Goal: Task Accomplishment & Management: Manage account settings

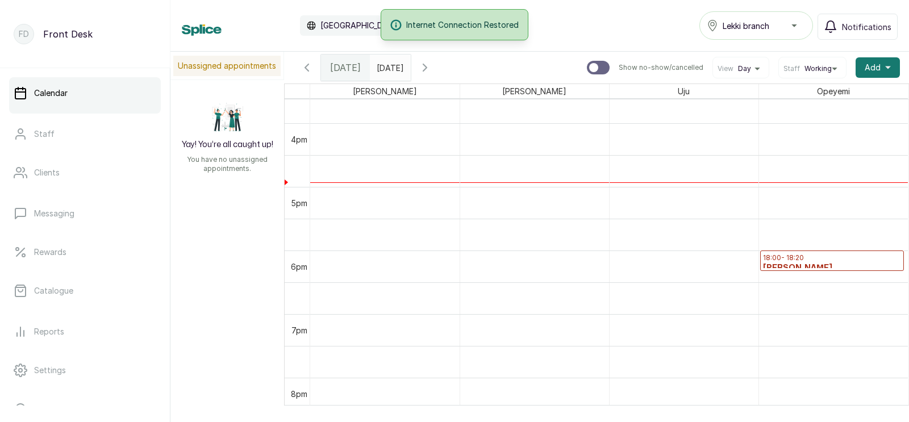
scroll to position [1014, 0]
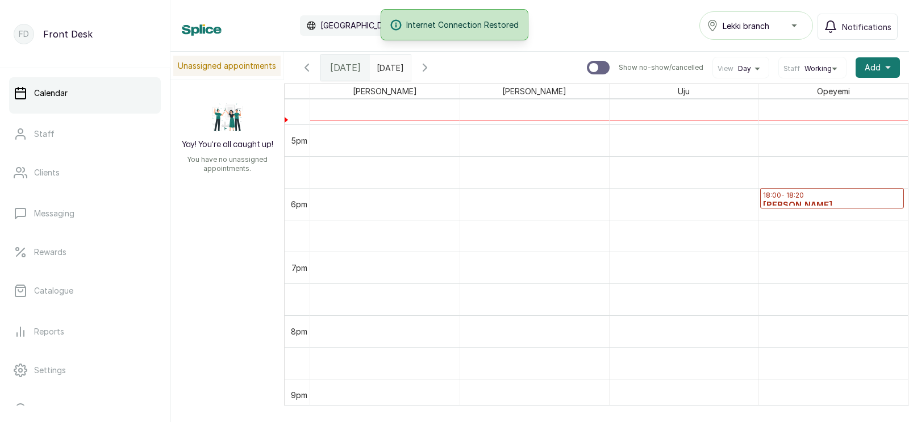
click at [799, 201] on h3 "[PERSON_NAME]" at bounding box center [832, 205] width 139 height 11
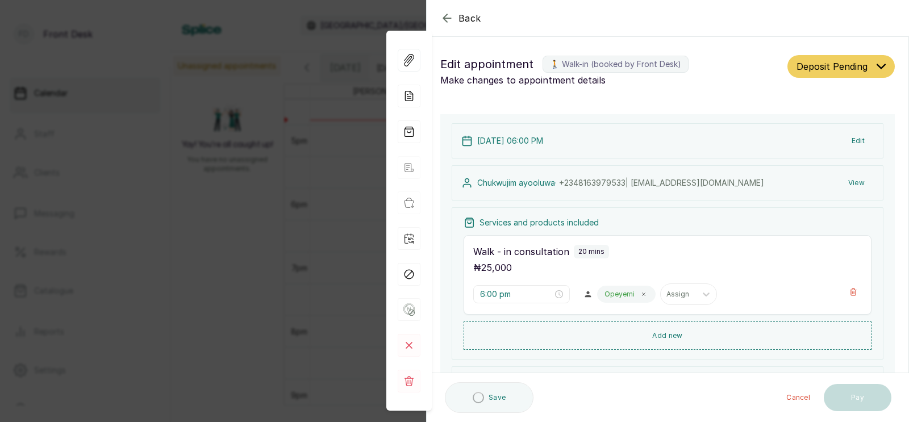
click at [303, 165] on div "Back Appointment Details Edit appointment 🚶 Walk-in (booked by Front Desk) Make…" at bounding box center [454, 211] width 909 height 422
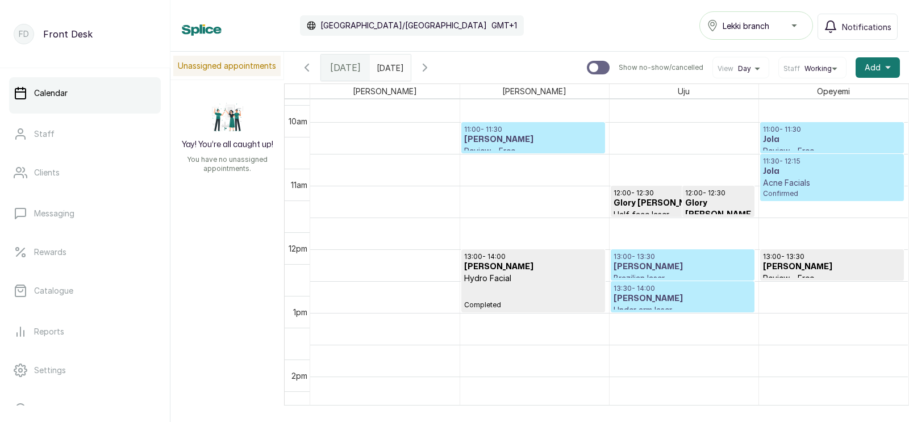
scroll to position [677, 0]
click at [432, 66] on icon "button" at bounding box center [425, 68] width 14 height 14
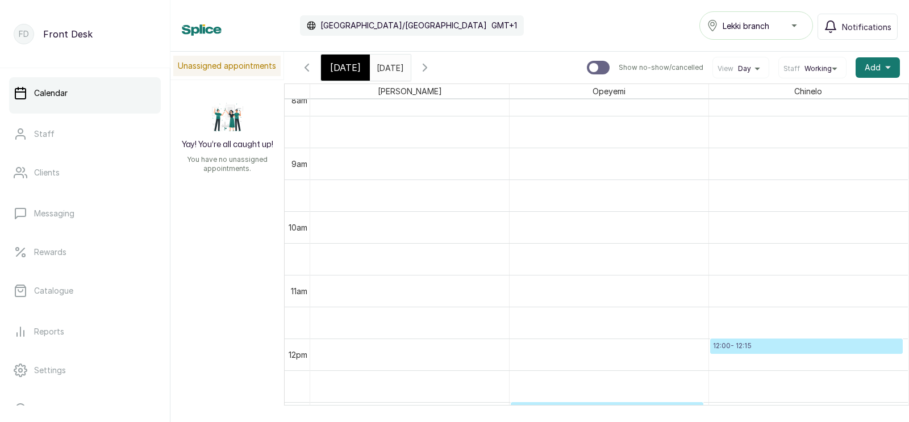
scroll to position [873, 0]
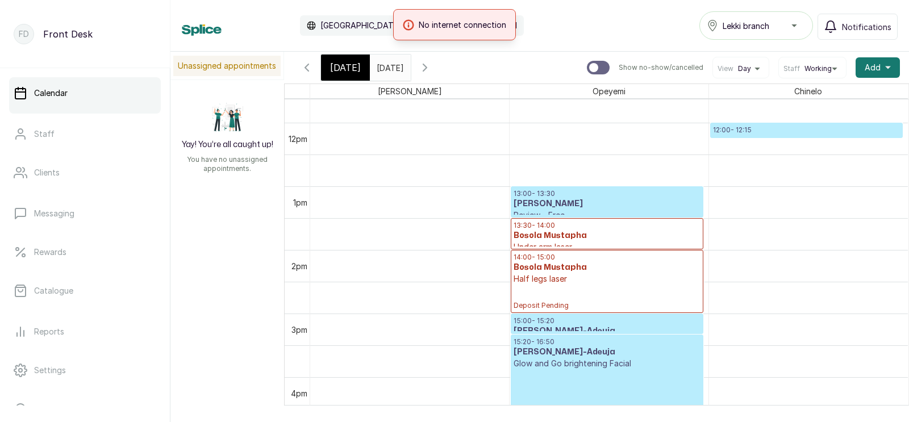
click at [432, 66] on icon "button" at bounding box center [425, 68] width 14 height 14
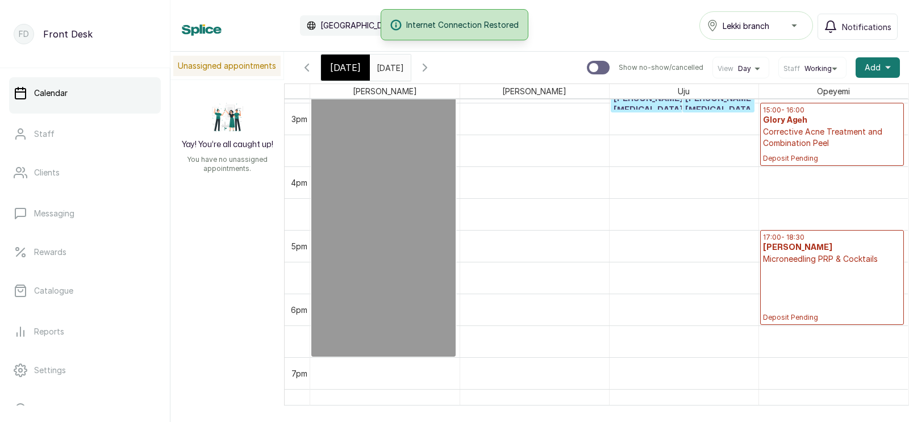
scroll to position [961, 0]
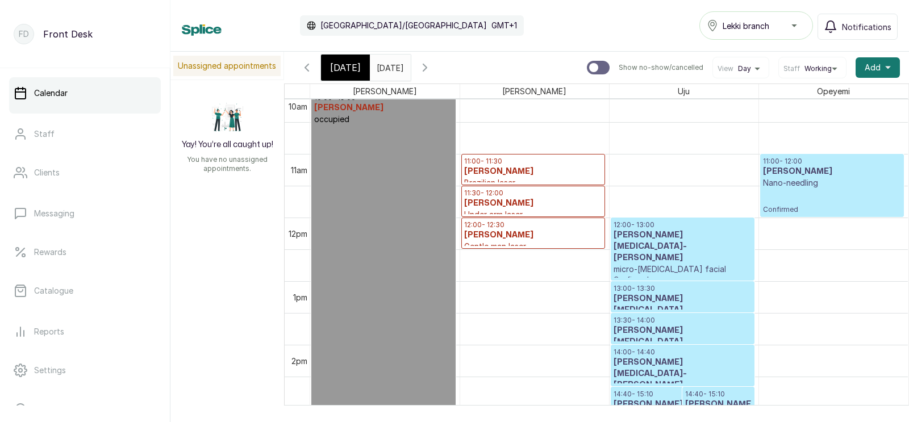
click at [814, 66] on span "Working" at bounding box center [817, 68] width 27 height 9
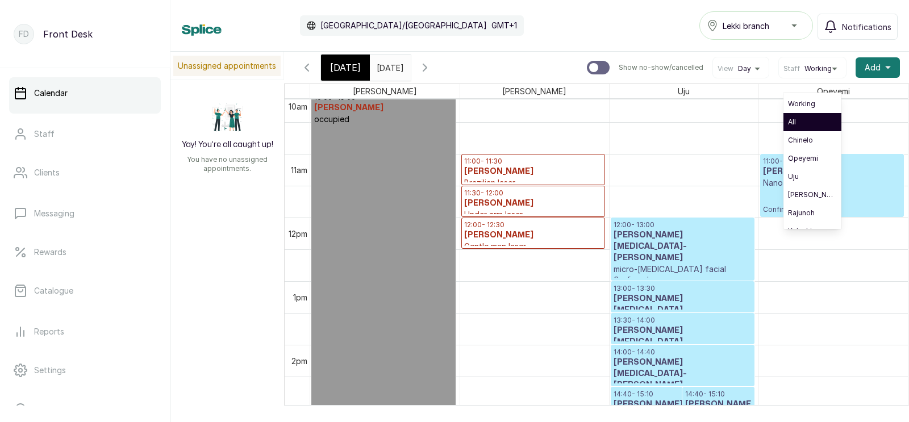
click at [802, 126] on span "All" at bounding box center [812, 122] width 49 height 9
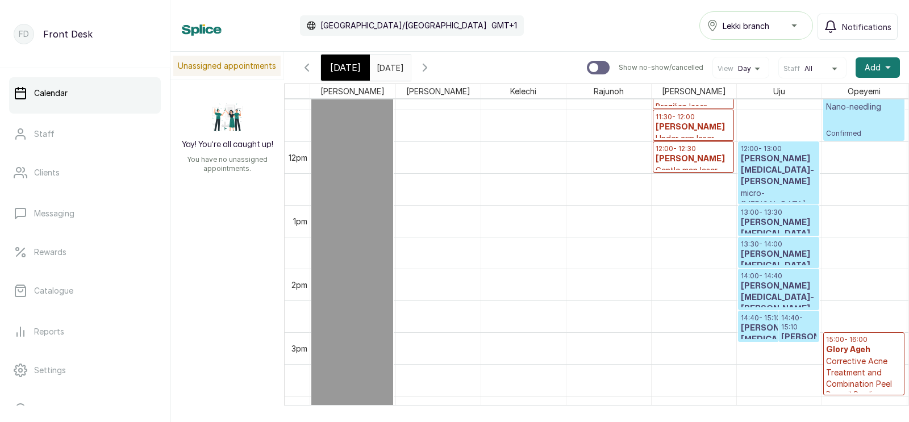
click at [306, 65] on icon "button" at bounding box center [307, 68] width 14 height 14
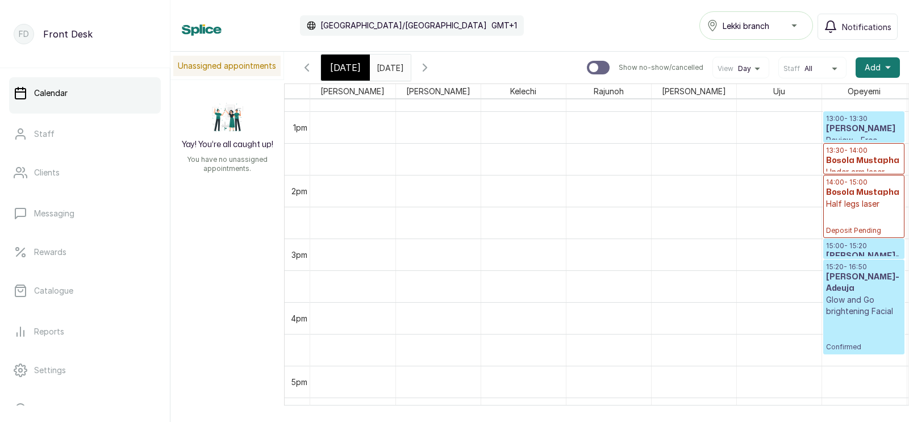
click at [807, 70] on span "All" at bounding box center [808, 68] width 8 height 9
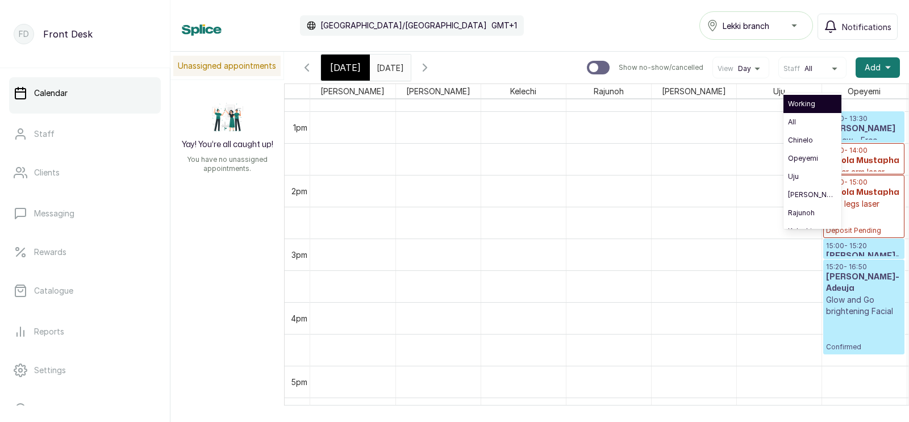
click at [807, 106] on span "Working" at bounding box center [812, 103] width 49 height 9
click at [803, 102] on span "Working" at bounding box center [812, 103] width 49 height 9
click at [804, 103] on span "Working" at bounding box center [812, 103] width 49 height 9
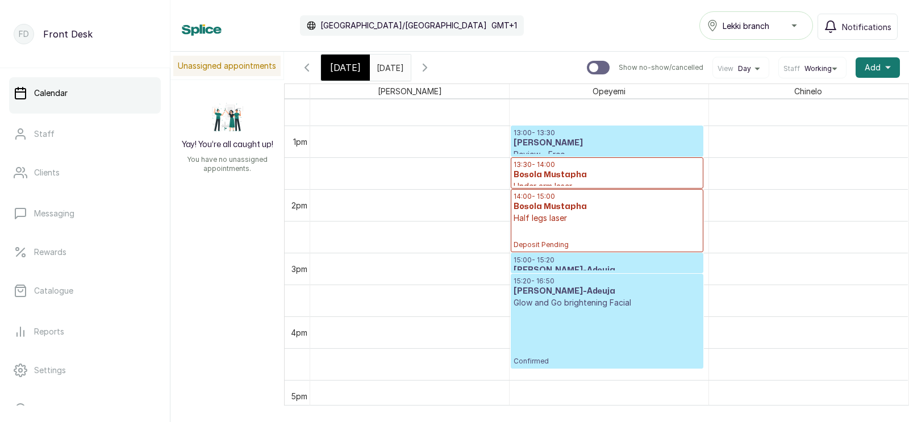
click at [563, 138] on h3 "[PERSON_NAME]" at bounding box center [607, 142] width 187 height 11
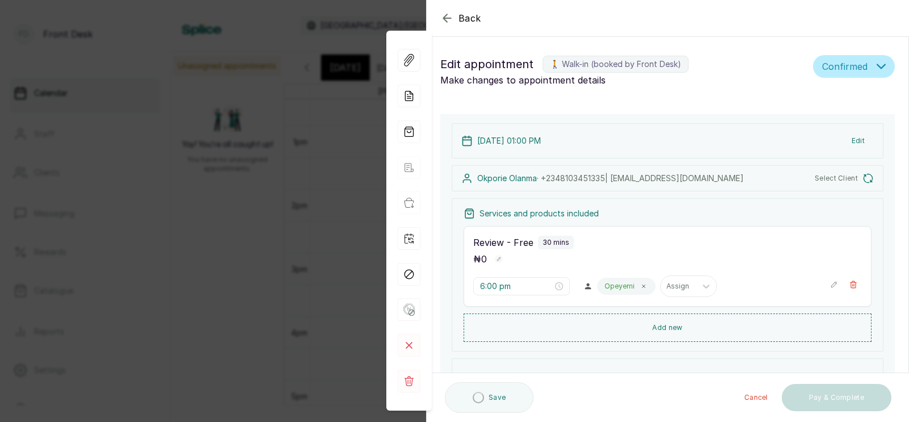
type input "1:00 pm"
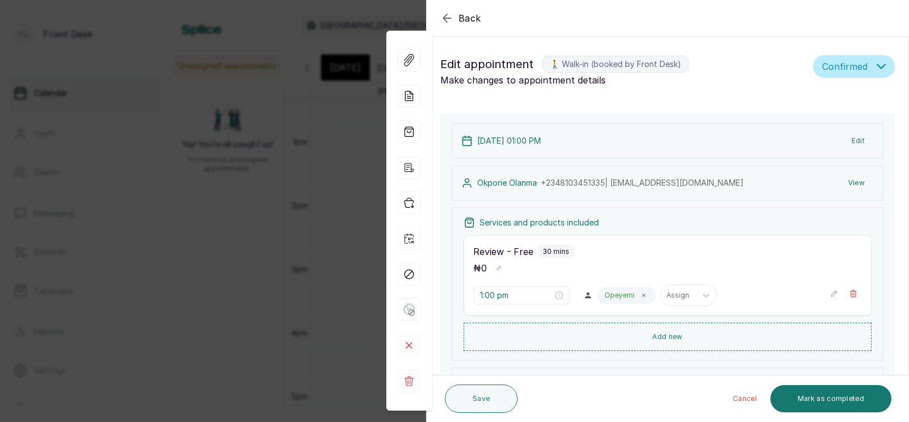
click at [270, 276] on div "Back Appointment Details Edit appointment 🚶 Walk-in (booked by Front Desk) Make…" at bounding box center [454, 211] width 909 height 422
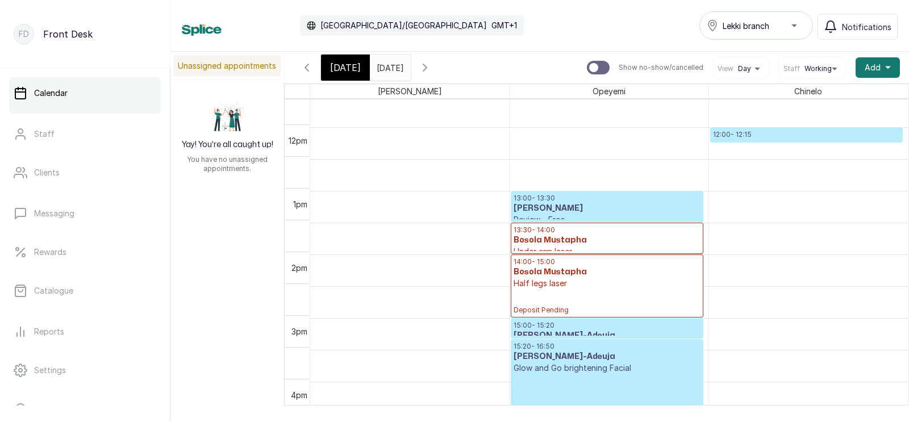
scroll to position [736, 0]
click at [50, 181] on link "Clients" at bounding box center [85, 173] width 152 height 32
